Goal: Complete application form

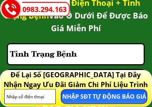
scroll to position [2737, 0]
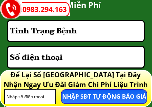
click at [84, 31] on input "text" at bounding box center [76, 31] width 136 height 20
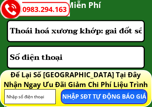
click at [120, 33] on input "Thoái hoá xương khớp: gai đốt sống lưng, thỉnh thoảng đau buốt mỏi" at bounding box center [76, 31] width 136 height 20
click at [139, 32] on input "Thoái hoá xương khớp: gai đốt sống lưng, thỉnh thoảng đau buốt ,mỏi" at bounding box center [76, 31] width 136 height 20
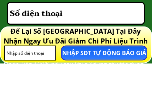
type input "Thoái hoá xương khớp: gai đốt sống lưng, thỉnh thoảng đau buốt ,mỏi .Cổ tay, đầ…"
click at [79, 47] on input "tel" at bounding box center [76, 57] width 136 height 21
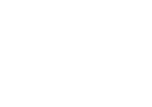
scroll to position [3324, 0]
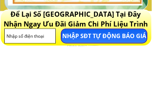
type input "0969921758"
click at [87, 90] on p "NHẬP SĐT TỰ ĐỘNG BÁO GIÁ" at bounding box center [104, 96] width 85 height 13
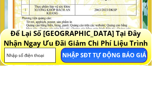
scroll to position [3241, 0]
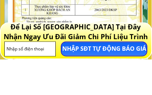
type input "."
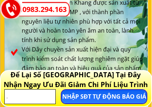
scroll to position [2976, 0]
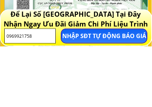
type input "0969921758"
click at [88, 90] on p "NHẬP SĐT TỰ ĐỘNG BÁO GIÁ" at bounding box center [104, 96] width 85 height 13
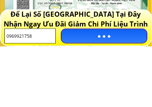
scroll to position [3037, 0]
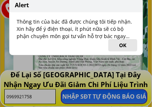
click at [124, 46] on button "OK" at bounding box center [122, 45] width 29 height 12
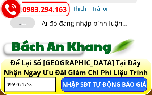
scroll to position [4717, 0]
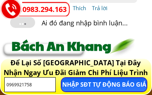
click at [116, 24] on h3 "Ai đó đang nhập bình luận..." at bounding box center [95, 23] width 107 height 11
click at [128, 25] on h3 "Ai đó đang nhập bình luận..." at bounding box center [95, 23] width 107 height 11
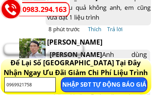
scroll to position [4559, 0]
